Goal: Information Seeking & Learning: Learn about a topic

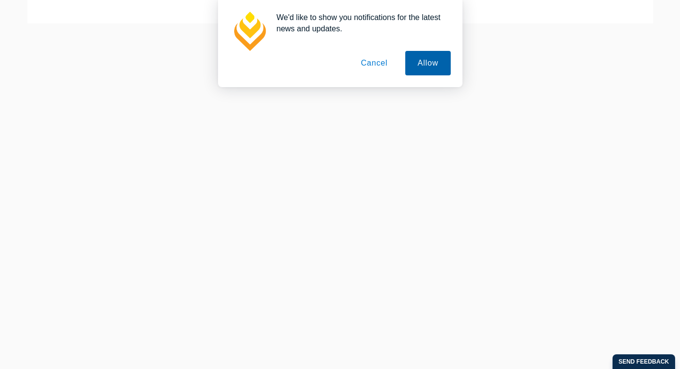
click at [425, 64] on button "Allow" at bounding box center [427, 63] width 45 height 24
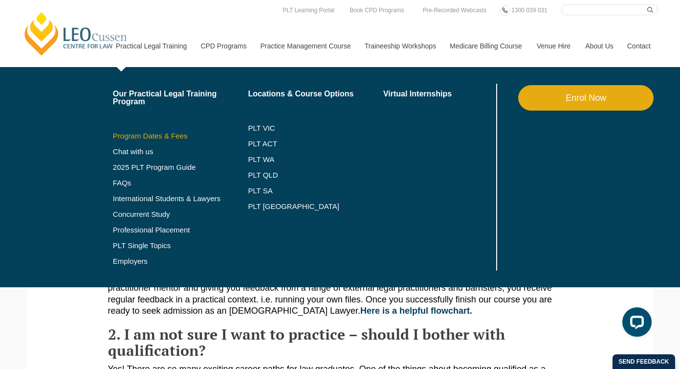
click at [136, 134] on link "Program Dates & Fees" at bounding box center [180, 136] width 135 height 8
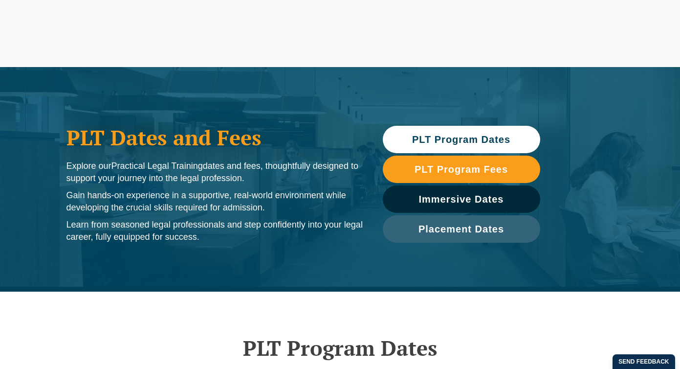
click at [442, 137] on span "PLT Program Dates" at bounding box center [461, 139] width 98 height 10
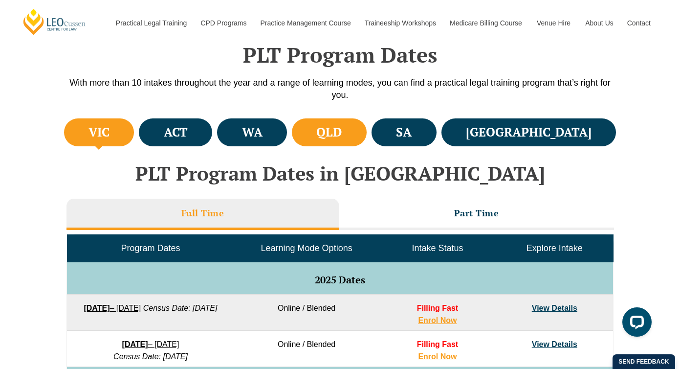
click at [342, 135] on h4 "QLD" at bounding box center [328, 132] width 25 height 16
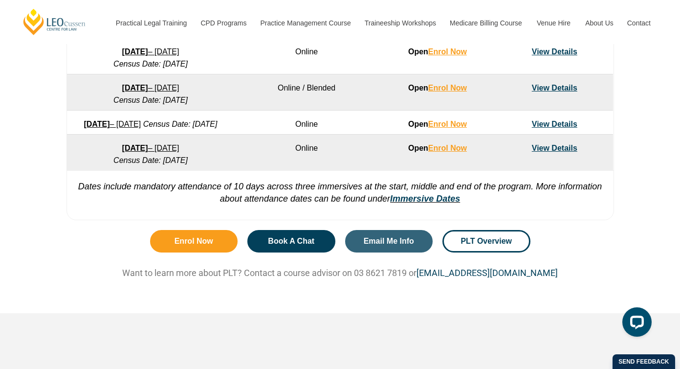
scroll to position [764, 0]
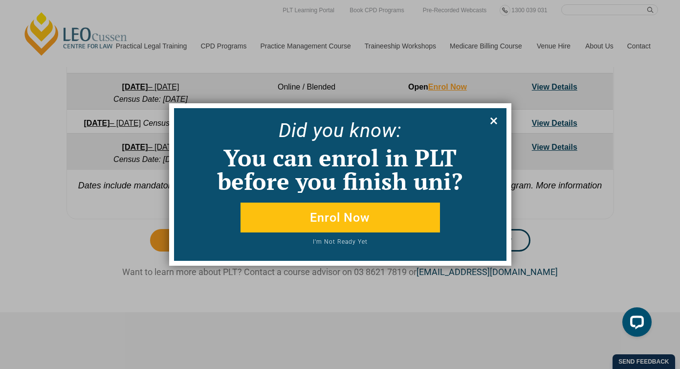
click at [494, 121] on icon at bounding box center [494, 120] width 7 height 7
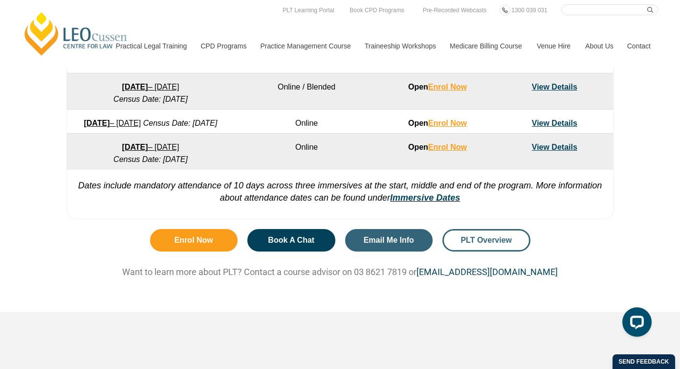
scroll to position [763, 0]
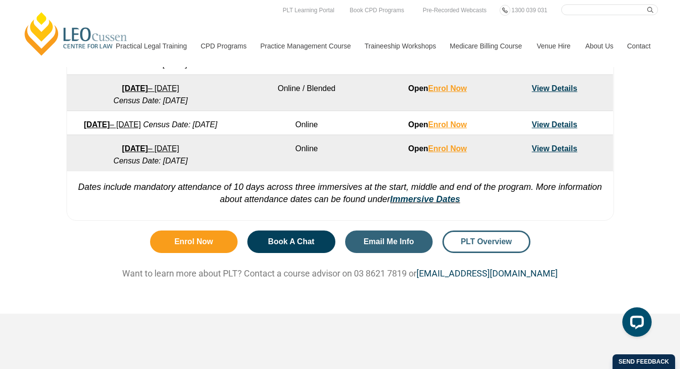
click at [483, 246] on span "PLT Overview" at bounding box center [486, 242] width 51 height 8
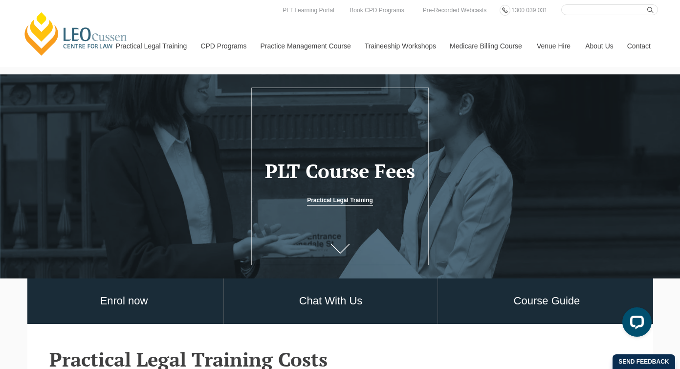
click at [76, 31] on link "[PERSON_NAME] Centre for Law" at bounding box center [76, 34] width 108 height 46
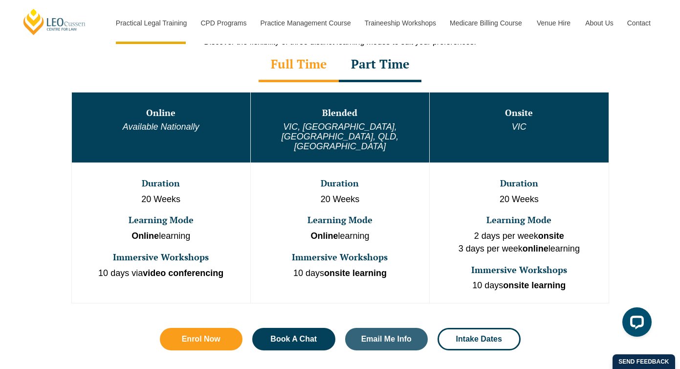
scroll to position [518, 0]
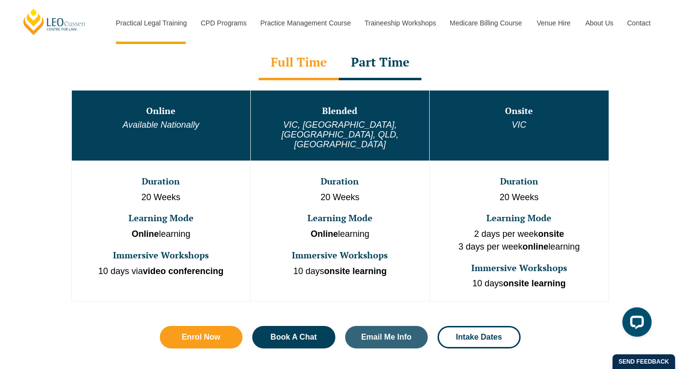
click at [382, 61] on div "Part Time" at bounding box center [380, 63] width 83 height 34
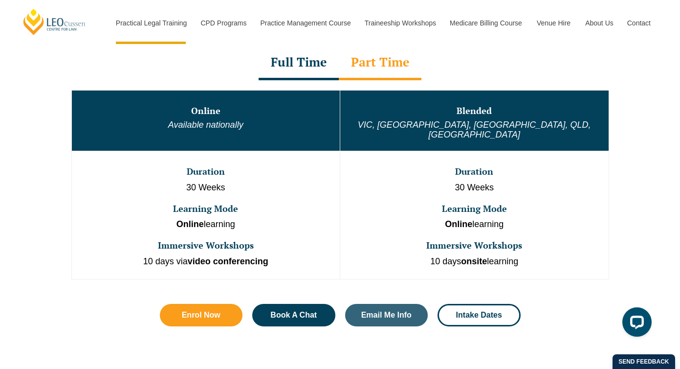
click at [326, 63] on div "Full Time" at bounding box center [299, 63] width 80 height 34
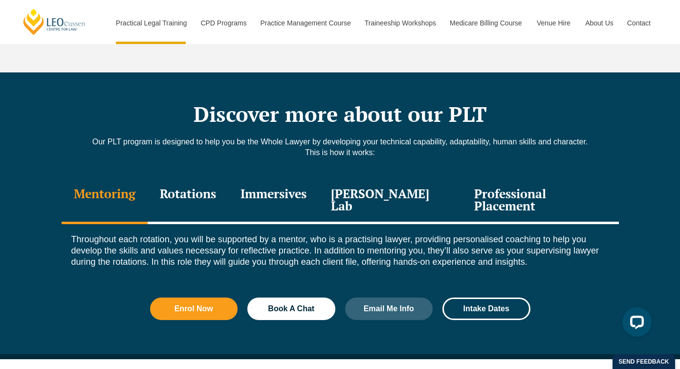
scroll to position [1284, 0]
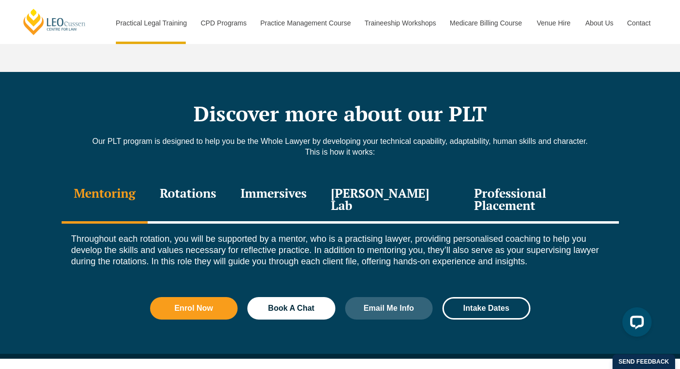
click at [217, 177] on div "Rotations" at bounding box center [188, 200] width 81 height 46
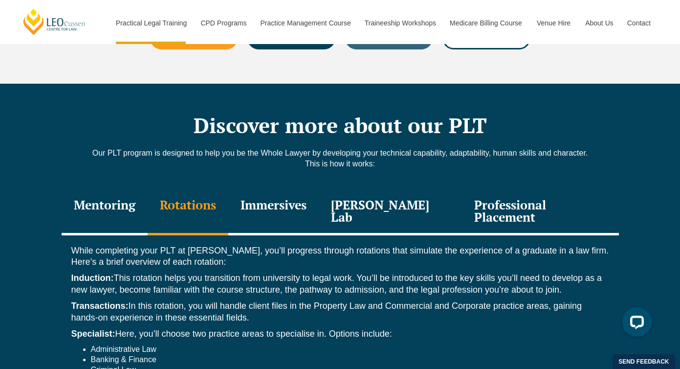
scroll to position [1250, 0]
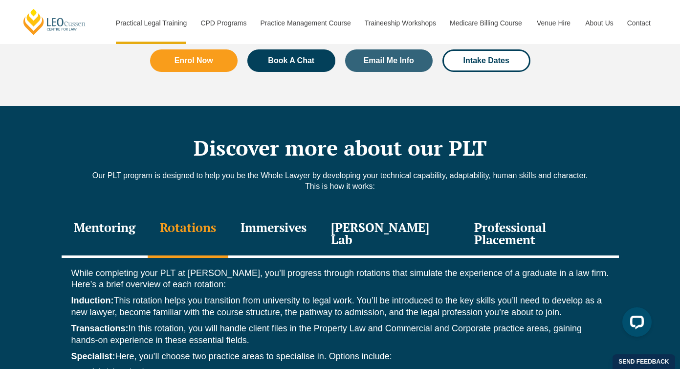
click at [270, 211] on div "Immersives" at bounding box center [273, 234] width 90 height 46
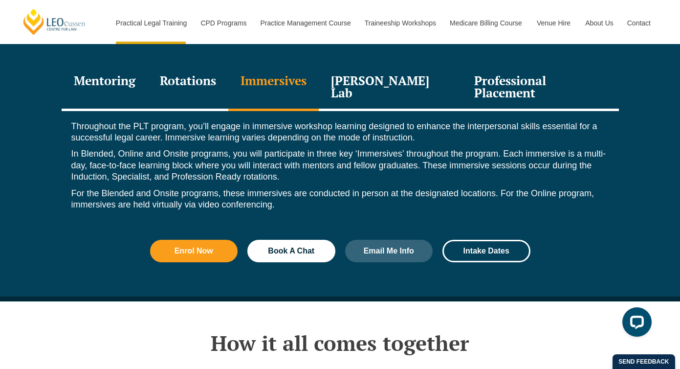
scroll to position [1396, 0]
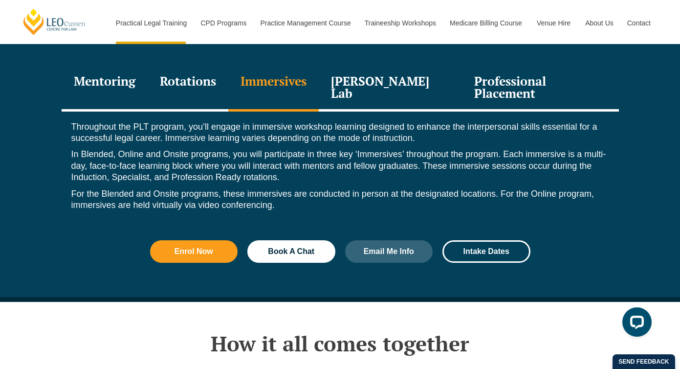
click at [494, 65] on div "Professional Placement" at bounding box center [540, 88] width 157 height 46
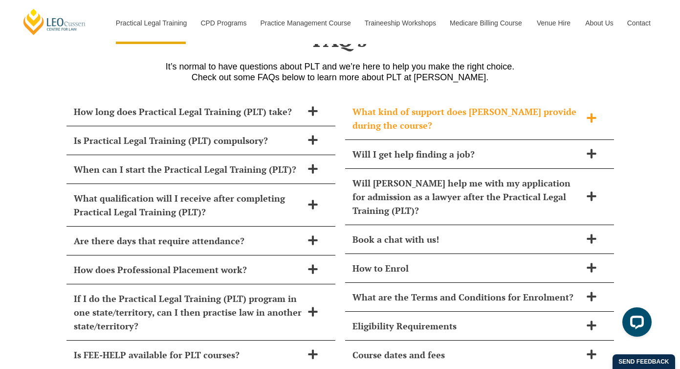
scroll to position [4265, 0]
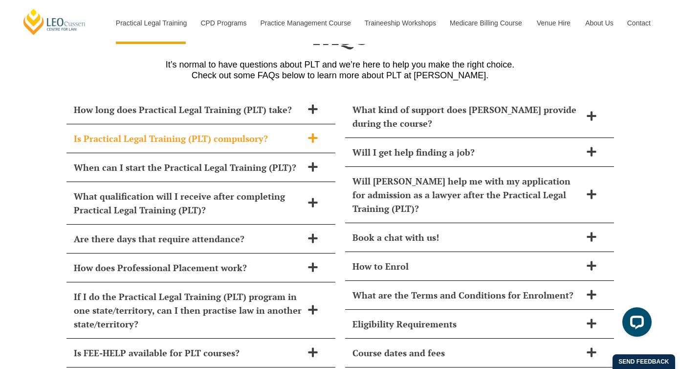
click at [313, 133] on icon at bounding box center [312, 137] width 9 height 9
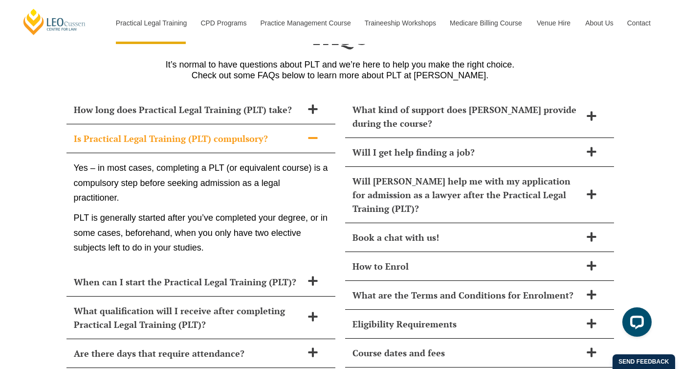
click at [313, 133] on icon at bounding box center [313, 138] width 11 height 11
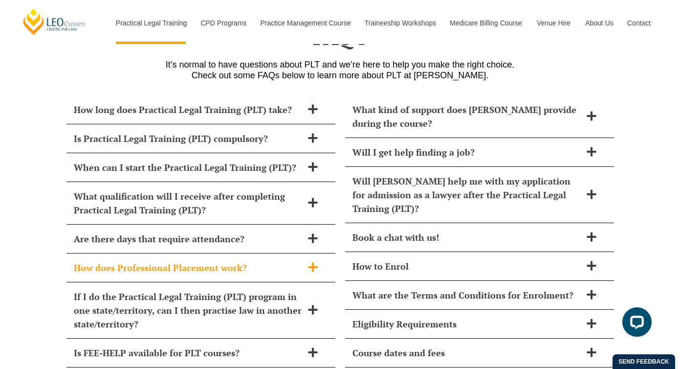
click at [305, 253] on div "How does Professional Placement work?" at bounding box center [201, 267] width 269 height 29
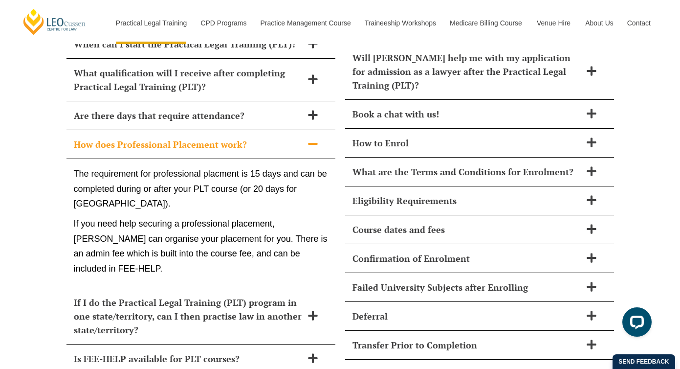
scroll to position [4441, 0]
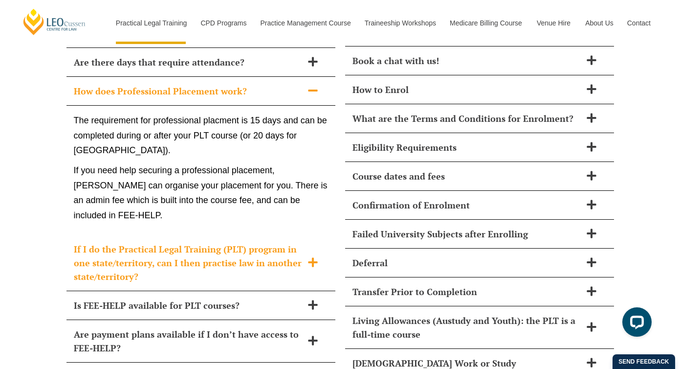
click at [307, 257] on span at bounding box center [313, 263] width 21 height 12
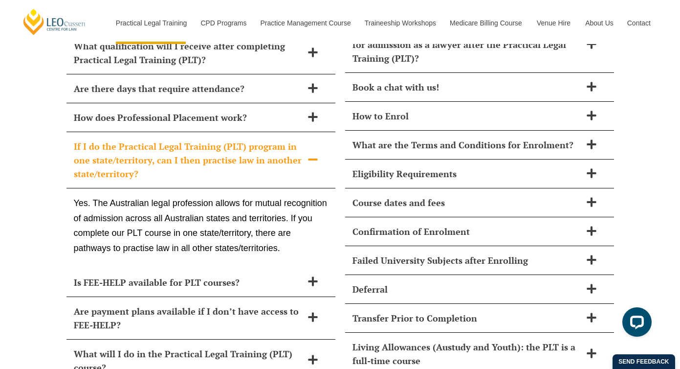
scroll to position [4407, 0]
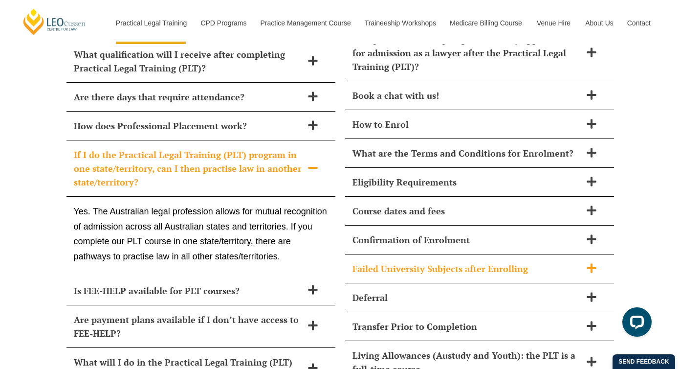
click at [432, 262] on span "Failed University Subjects after Enrolling" at bounding box center [467, 269] width 229 height 14
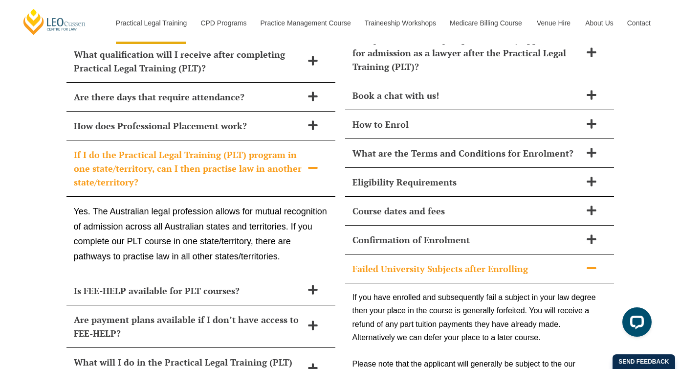
click at [432, 262] on span "Failed University Subjects after Enrolling" at bounding box center [467, 269] width 229 height 14
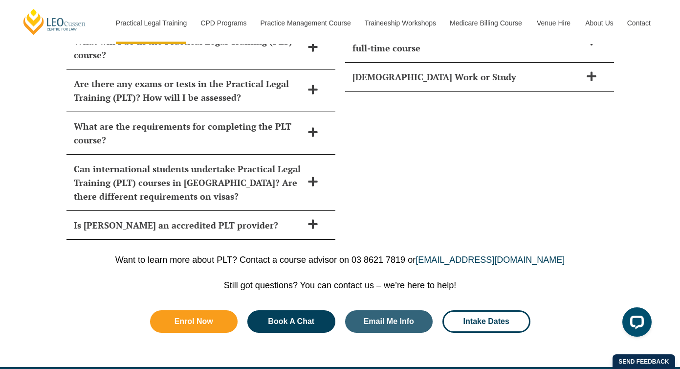
scroll to position [4729, 0]
